Goal: Task Accomplishment & Management: Manage account settings

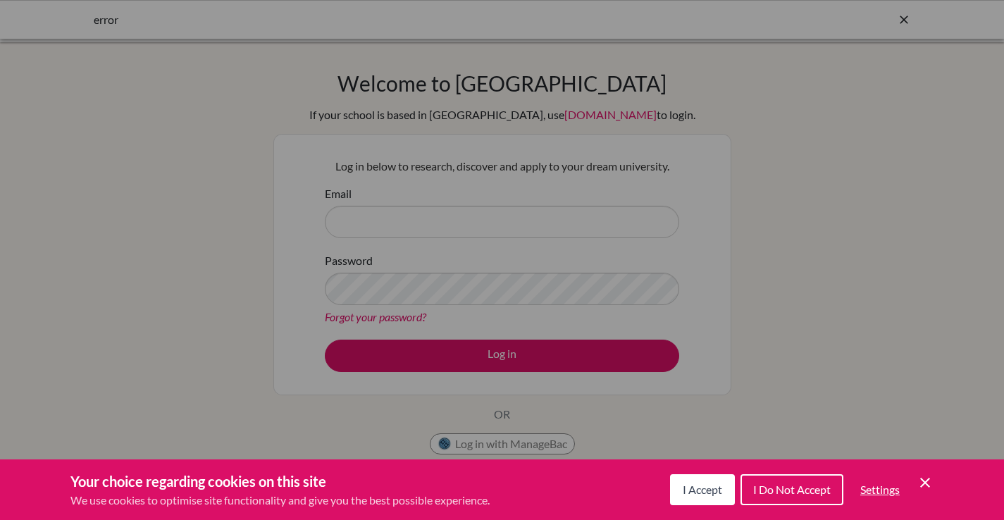
click at [699, 492] on span "I Accept" at bounding box center [701, 488] width 39 height 13
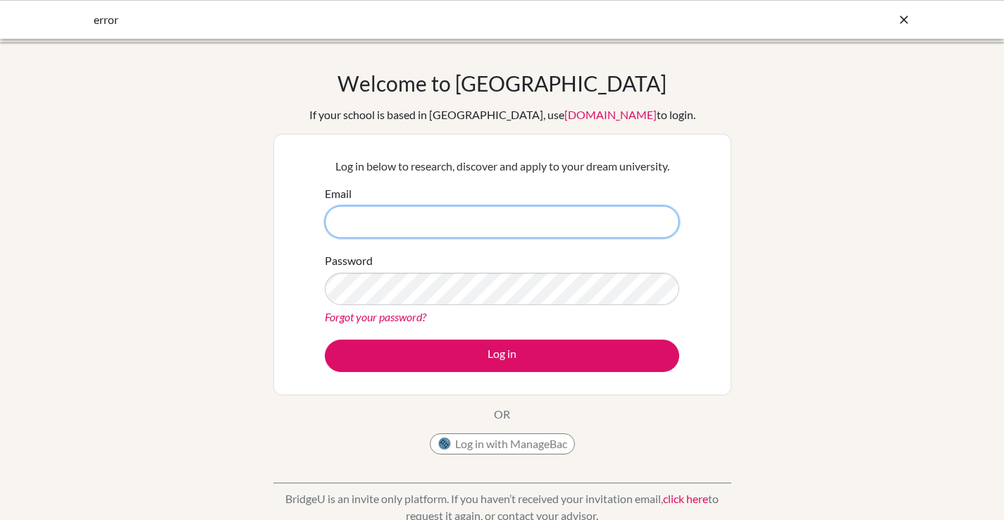
click at [424, 220] on input "Email" at bounding box center [502, 222] width 354 height 32
type input "[PERSON_NAME][EMAIL_ADDRESS][PERSON_NAME][DOMAIN_NAME]"
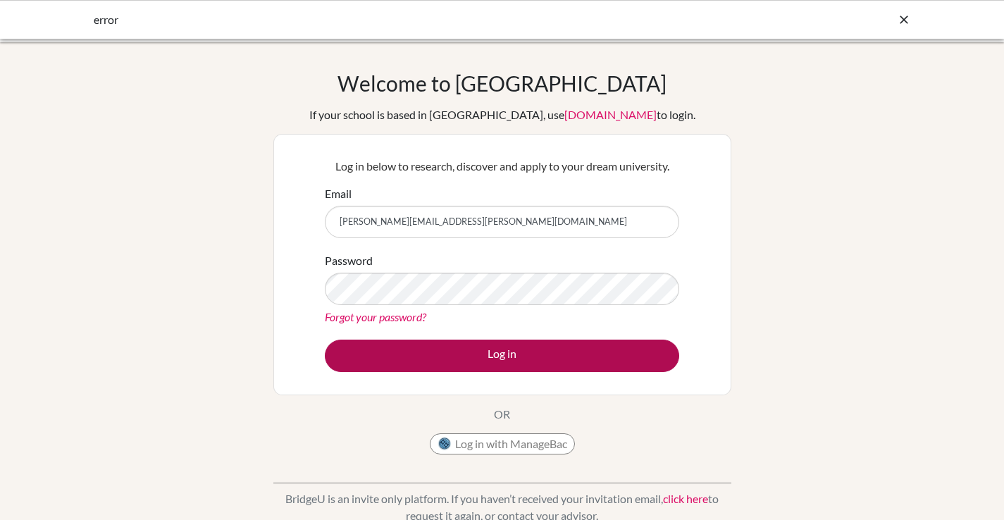
click at [484, 358] on button "Log in" at bounding box center [502, 355] width 354 height 32
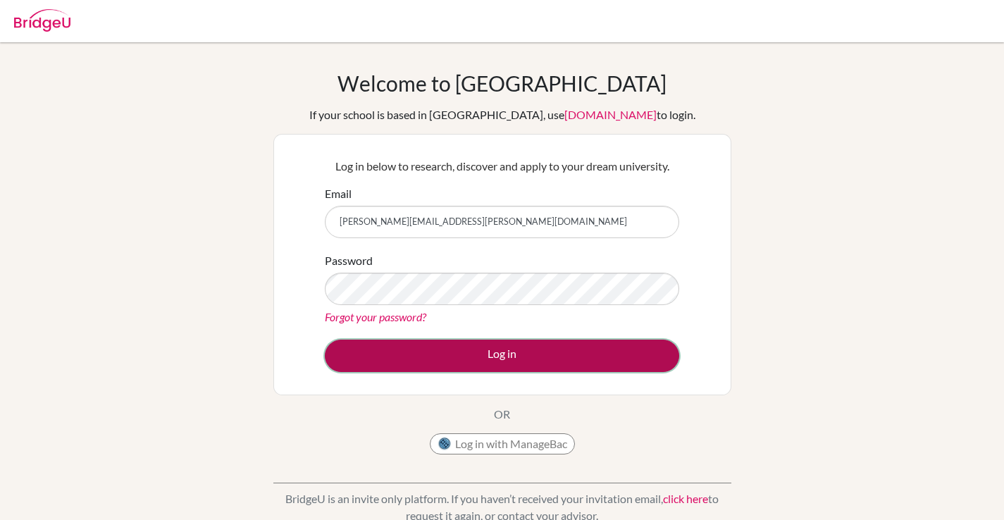
click at [499, 355] on button "Log in" at bounding box center [502, 355] width 354 height 32
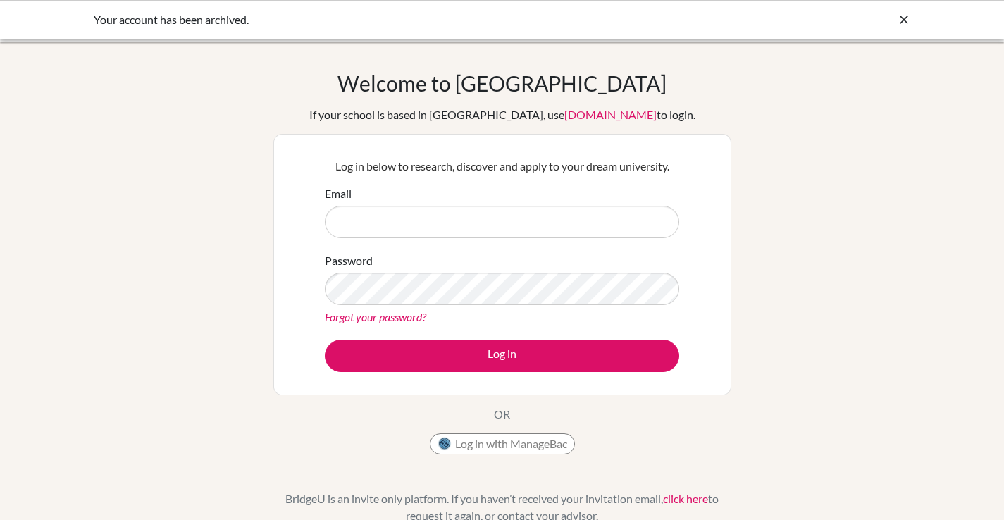
click at [384, 316] on link "Forgot your password?" at bounding box center [375, 316] width 101 height 13
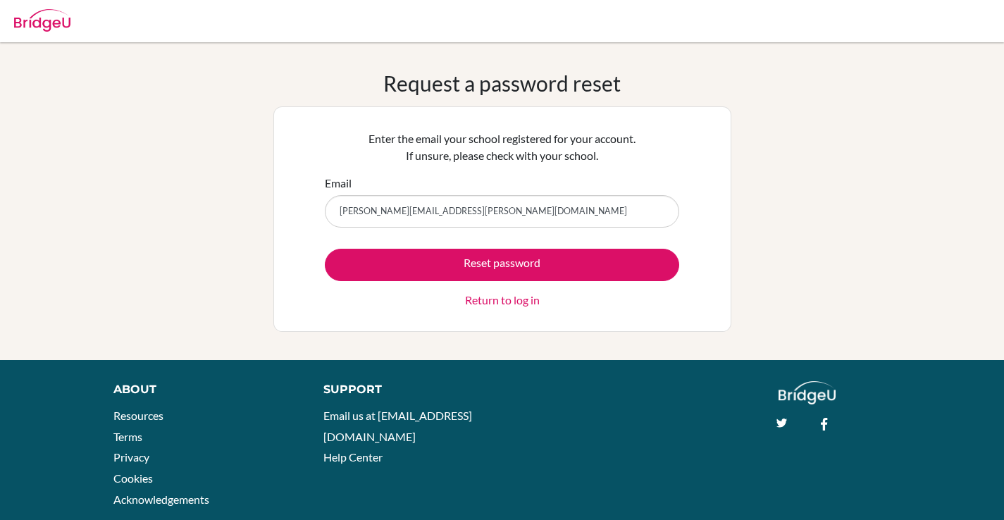
type input "[PERSON_NAME][EMAIL_ADDRESS][PERSON_NAME][DOMAIN_NAME]"
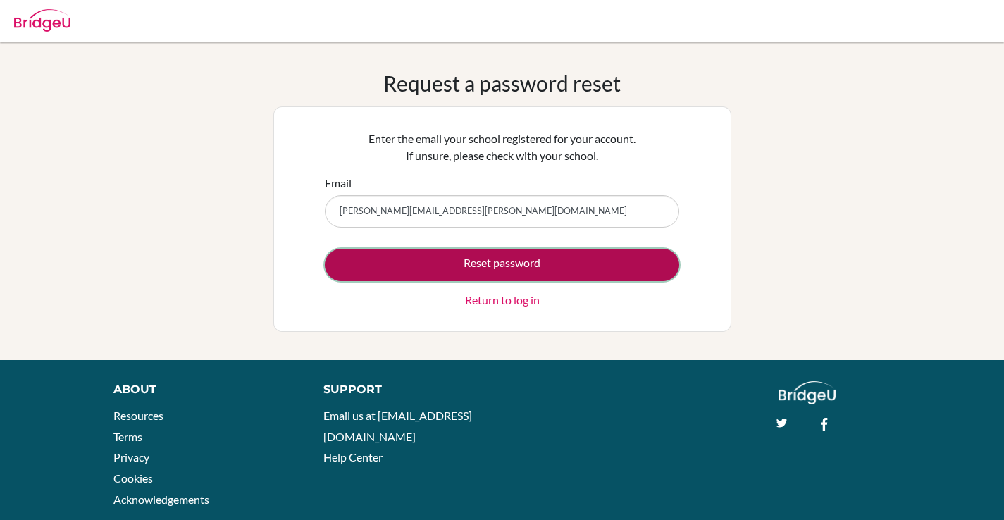
click at [547, 259] on button "Reset password" at bounding box center [502, 265] width 354 height 32
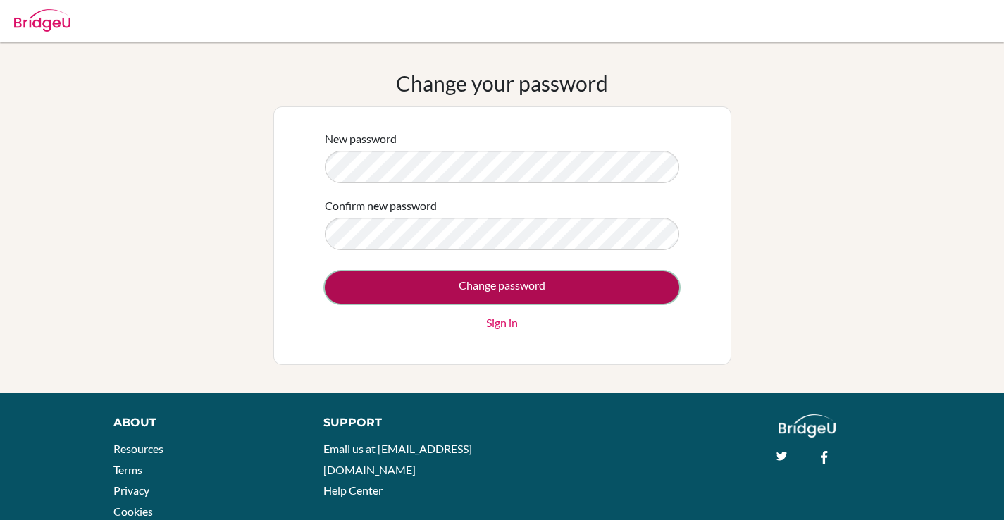
click at [579, 285] on input "Change password" at bounding box center [502, 287] width 354 height 32
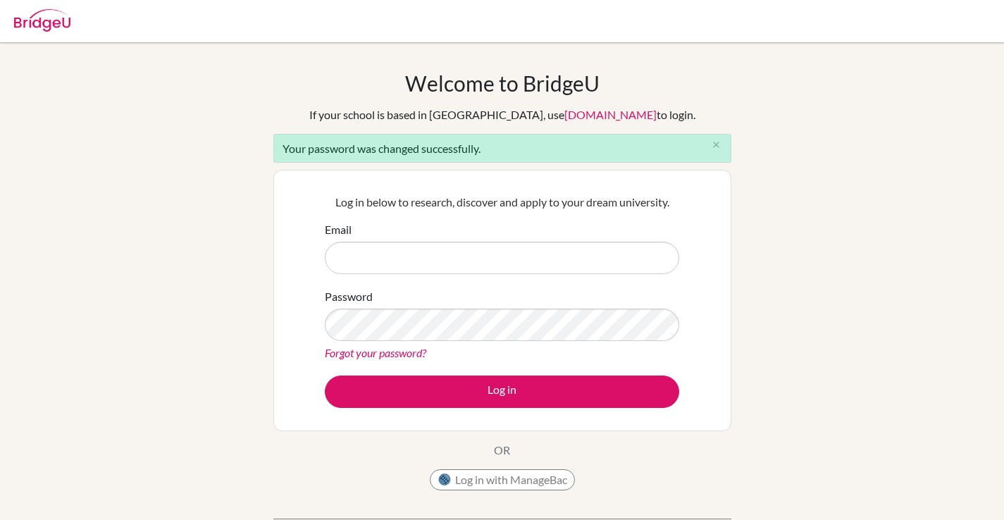
type input "[PERSON_NAME][EMAIL_ADDRESS][PERSON_NAME][DOMAIN_NAME]"
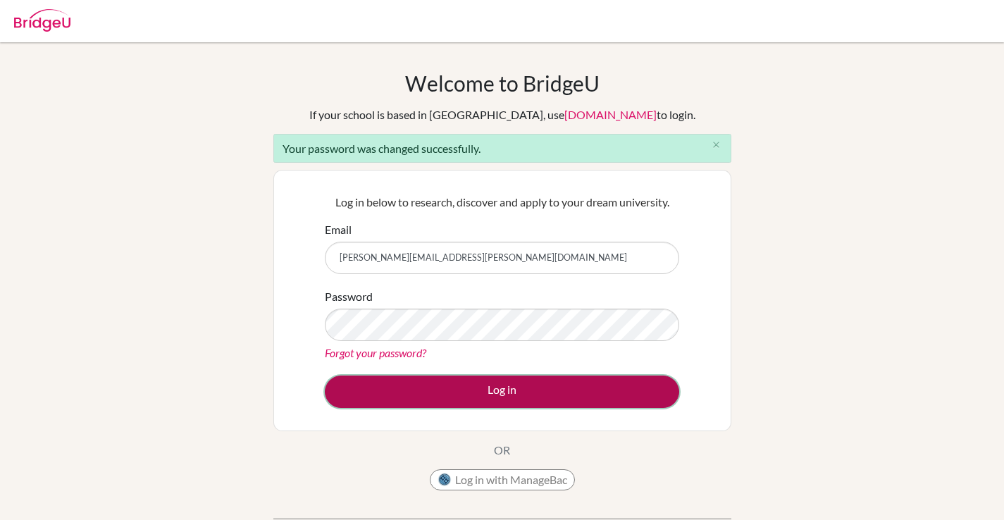
click at [487, 394] on button "Log in" at bounding box center [502, 391] width 354 height 32
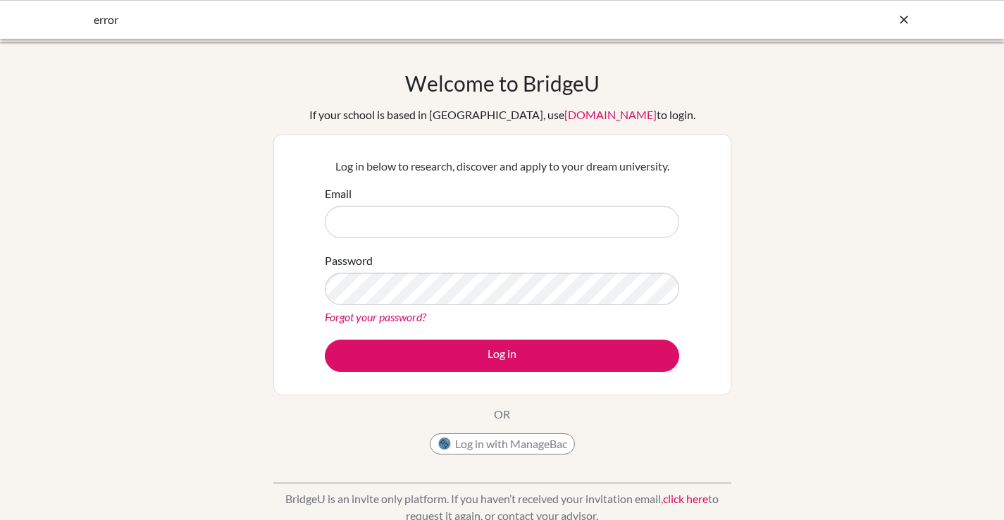
type input "peter.olson@bfacademy.de"
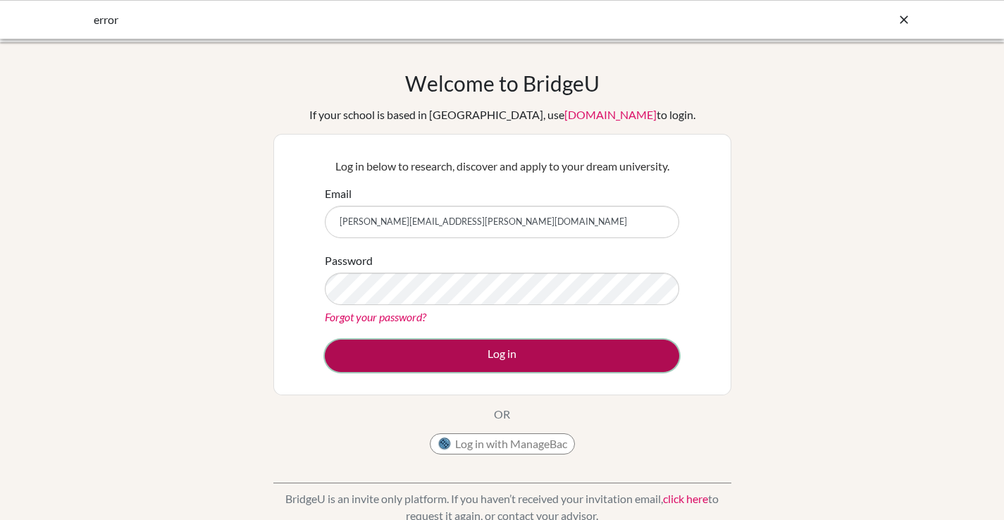
click at [490, 351] on button "Log in" at bounding box center [502, 355] width 354 height 32
